Goal: Task Accomplishment & Management: Complete application form

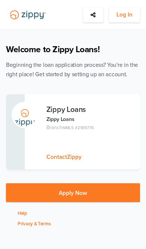
click at [130, 16] on span "Log In" at bounding box center [125, 14] width 16 height 9
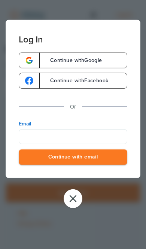
click at [91, 134] on input "Email" at bounding box center [73, 136] width 109 height 15
type input "**********"
click at [73, 158] on button "Continue with email" at bounding box center [73, 156] width 109 height 15
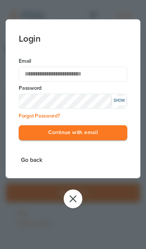
click at [108, 133] on button "Continue with email" at bounding box center [73, 132] width 109 height 15
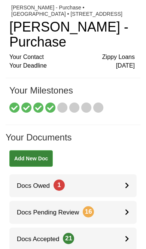
scroll to position [20, 0]
click at [117, 183] on link "Docs Owed 1" at bounding box center [73, 185] width 128 height 23
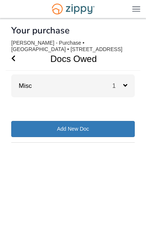
click at [141, 54] on body "truckerlife1488@gmail.com Logout" at bounding box center [73, 117] width 146 height 235
click at [127, 79] on div "1" at bounding box center [124, 85] width 23 height 23
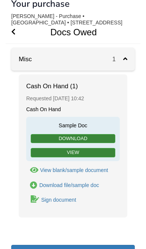
scroll to position [35, 0]
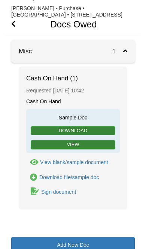
click at [6, 18] on h1 "Docs Owed" at bounding box center [69, 24] width 126 height 23
click at [13, 25] on icon "Go Back" at bounding box center [13, 23] width 4 height 7
